Goal: Task Accomplishment & Management: Manage account settings

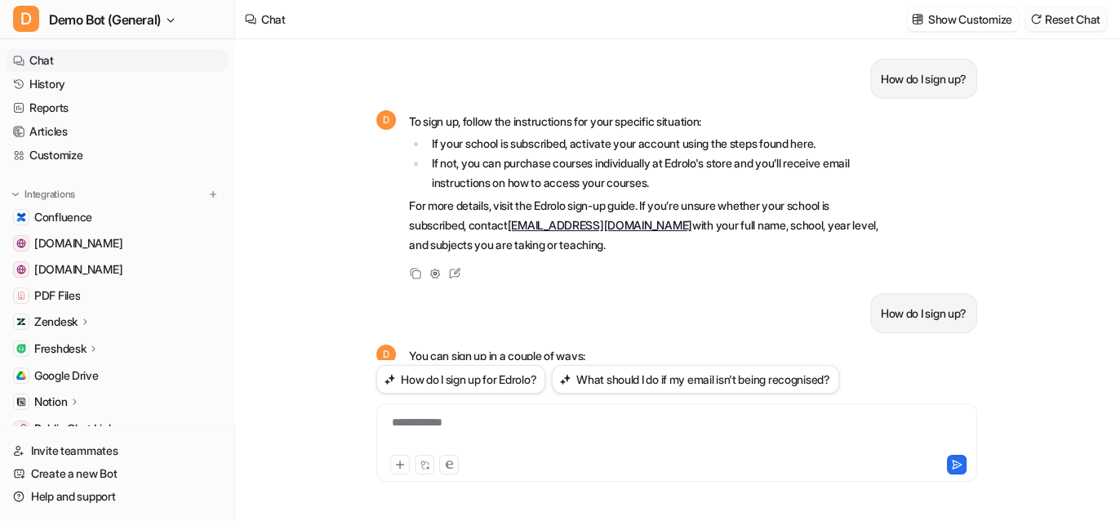
click at [1073, 11] on button "Reset Chat" at bounding box center [1066, 19] width 82 height 24
click at [145, 31] on button "D Demo Bot (General)" at bounding box center [117, 19] width 234 height 39
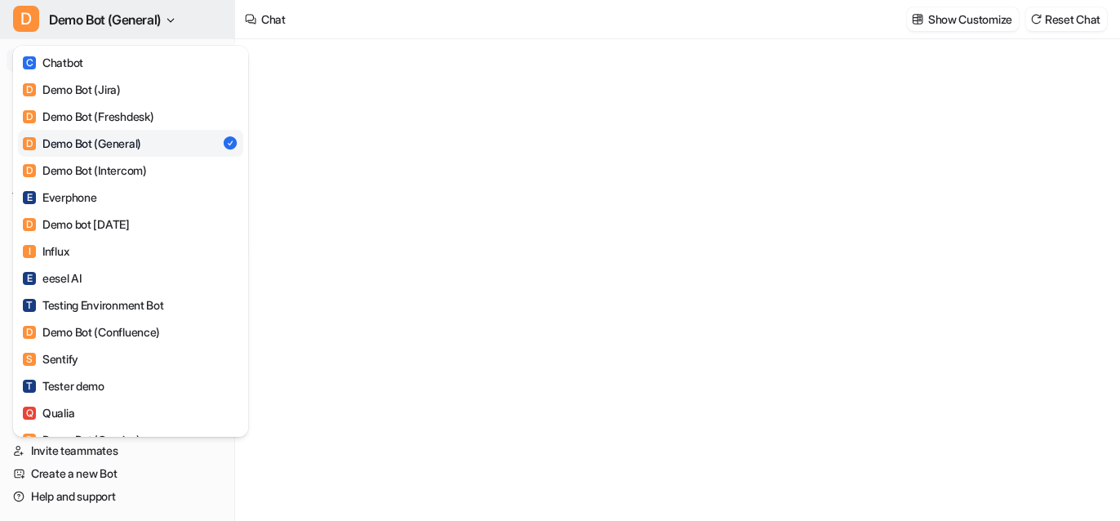
click at [149, 25] on span "Demo Bot (General)" at bounding box center [105, 19] width 112 height 23
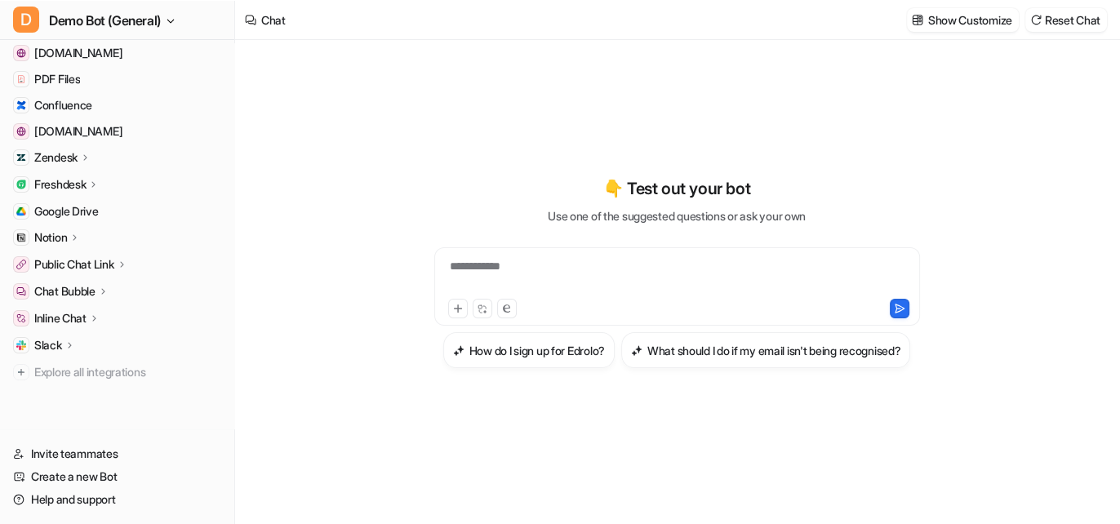
scroll to position [164, 0]
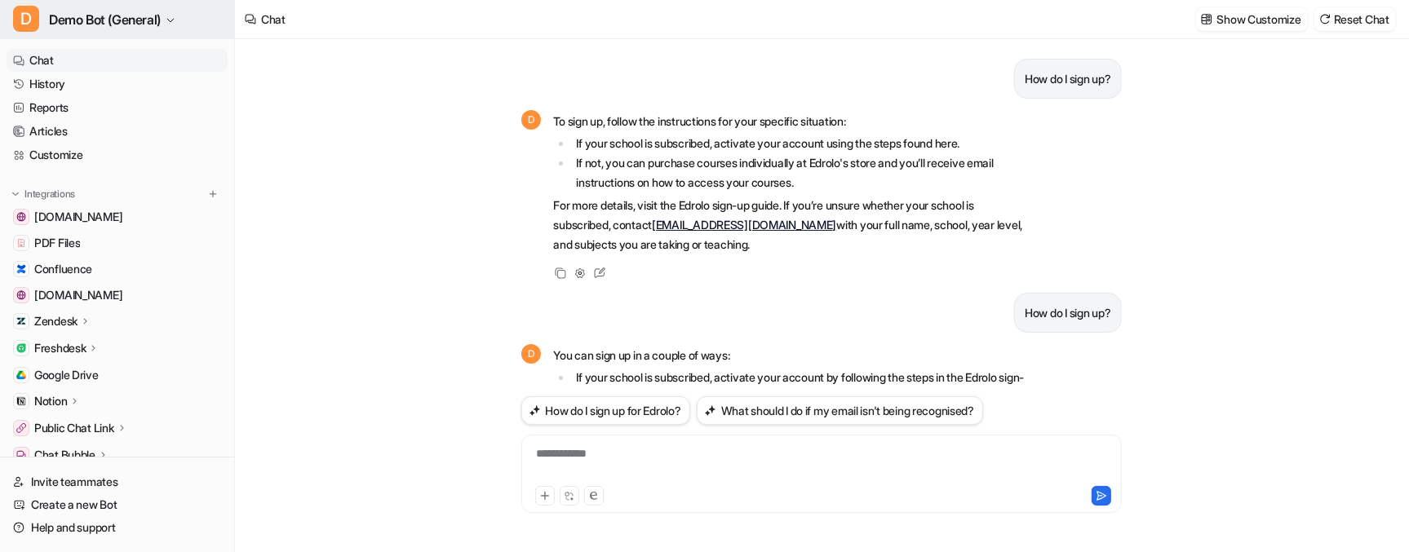
click at [167, 23] on button "D Demo Bot (General)" at bounding box center [117, 19] width 234 height 39
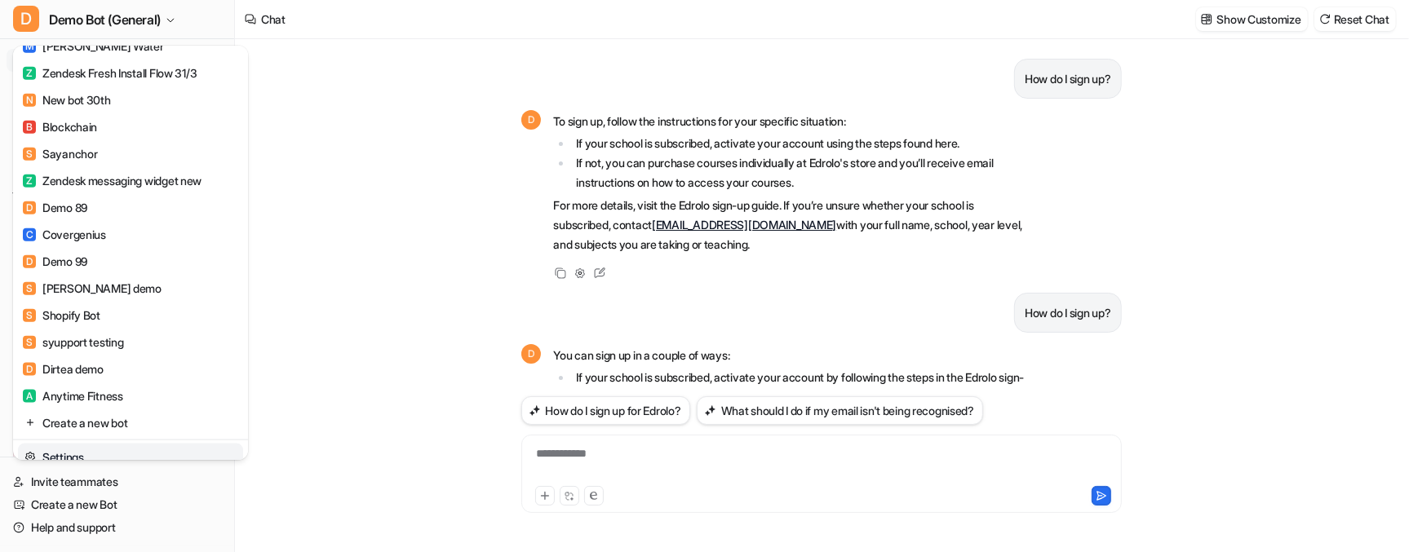
click at [135, 446] on link "Settings" at bounding box center [130, 457] width 225 height 27
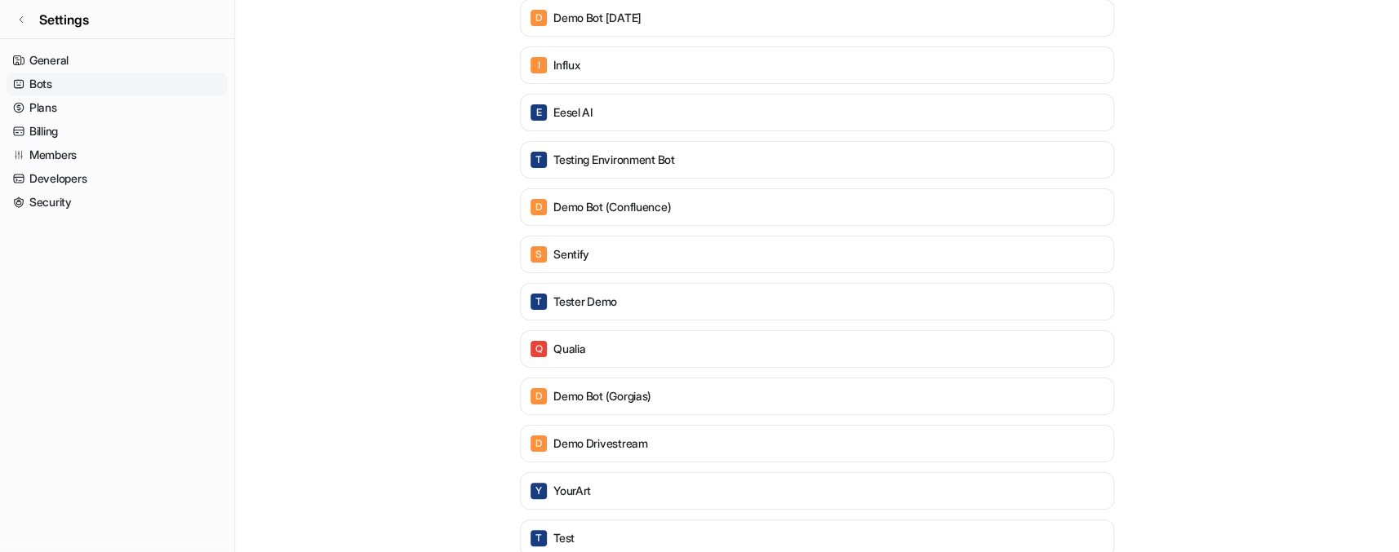
scroll to position [519, 0]
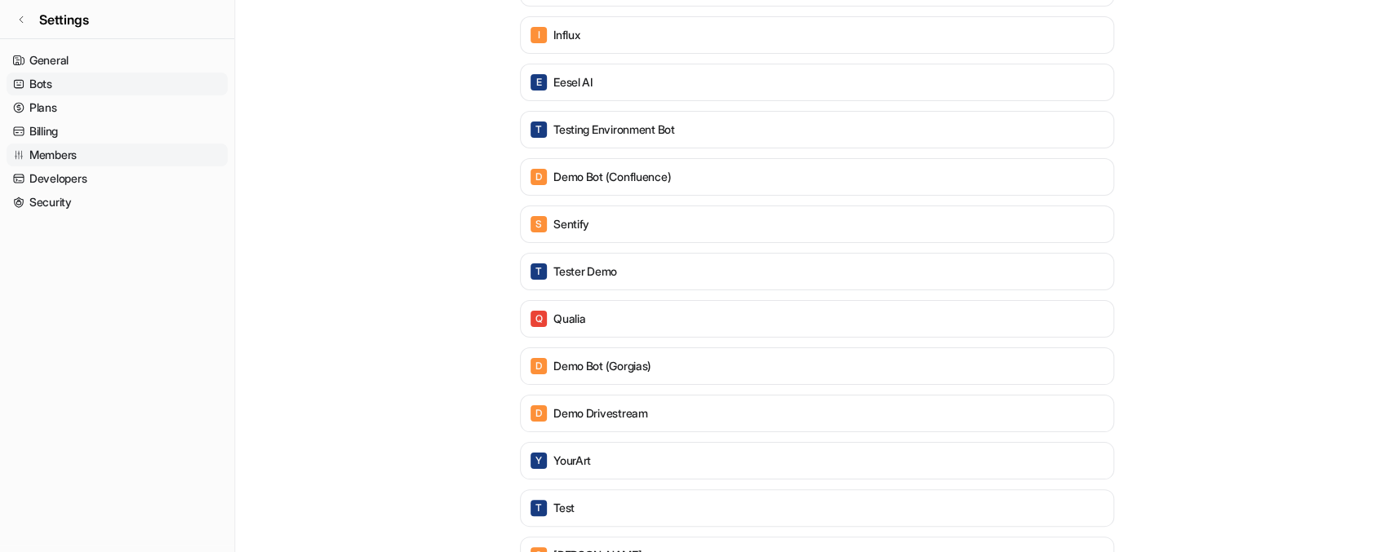
click at [148, 159] on link "Members" at bounding box center [117, 155] width 221 height 23
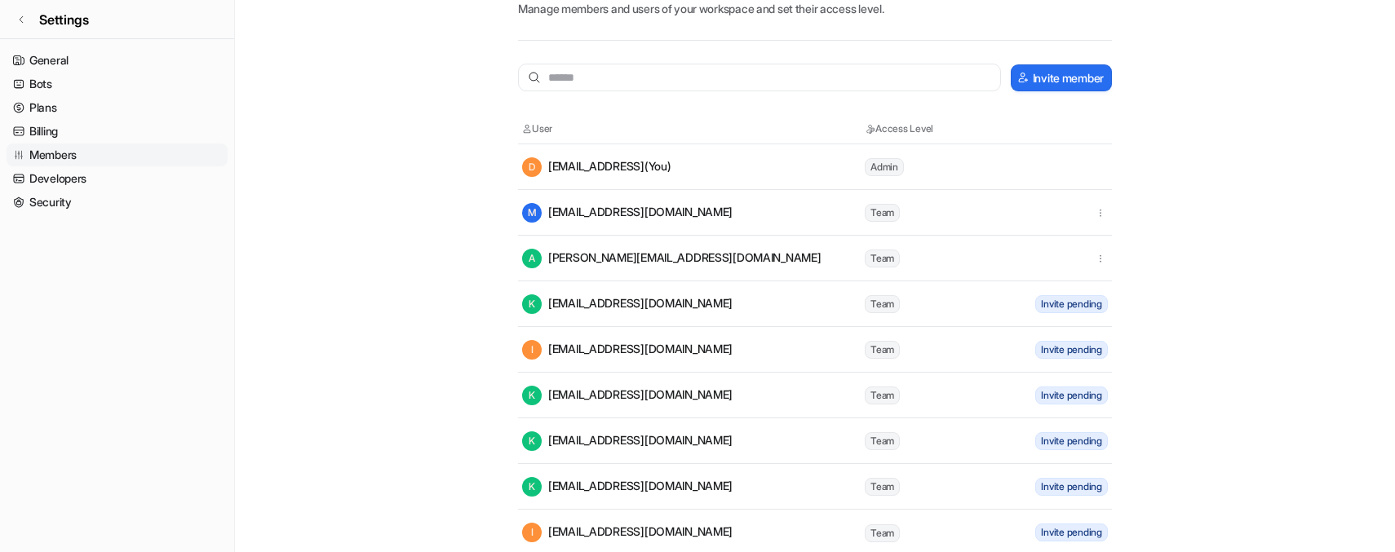
scroll to position [92, 0]
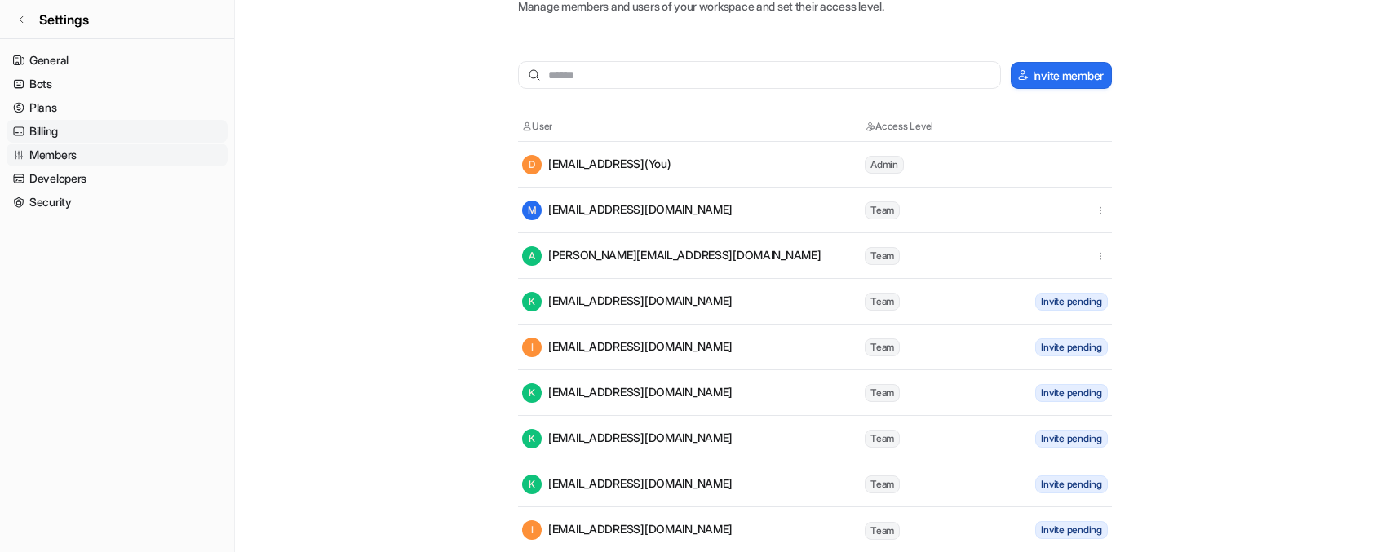
click at [78, 131] on link "Billing" at bounding box center [117, 131] width 221 height 23
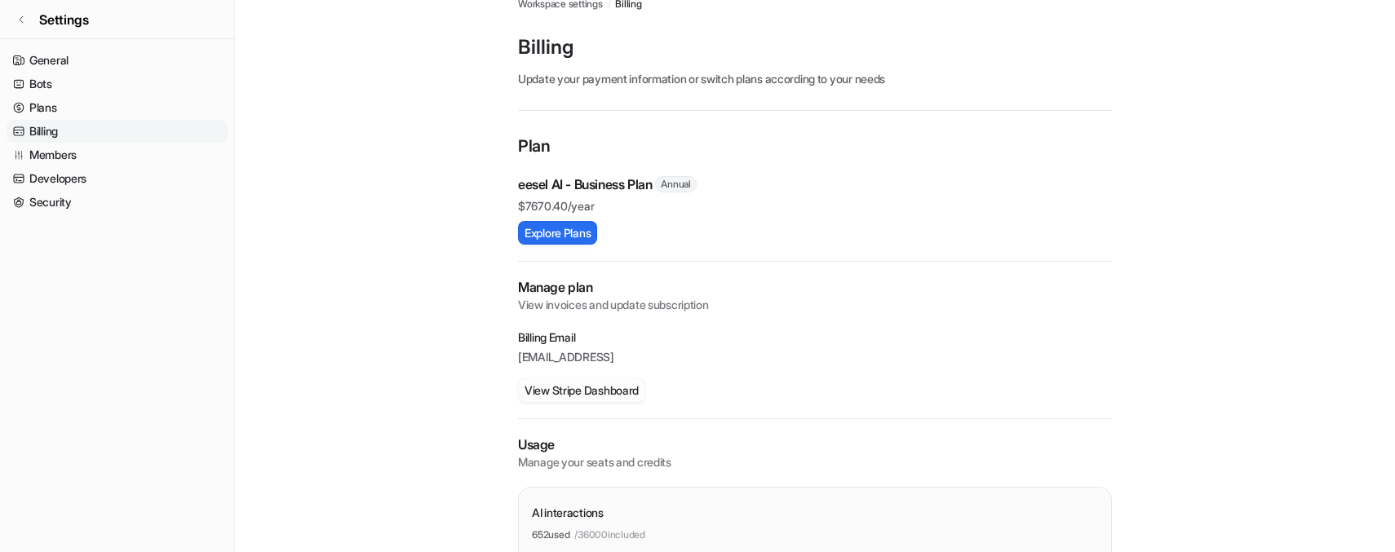
scroll to position [18, 0]
